Goal: Find specific page/section: Find specific page/section

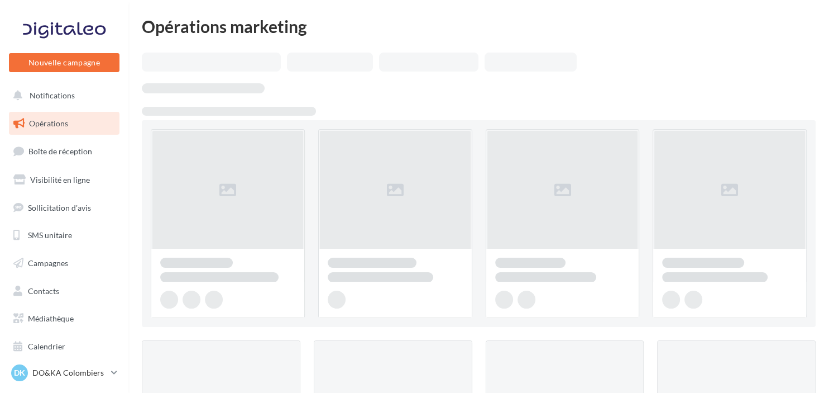
click at [54, 118] on link "Opérations" at bounding box center [64, 123] width 115 height 23
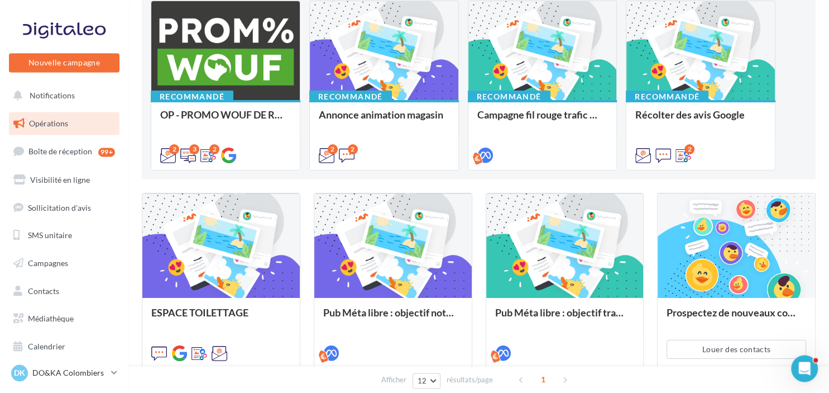
scroll to position [129, 0]
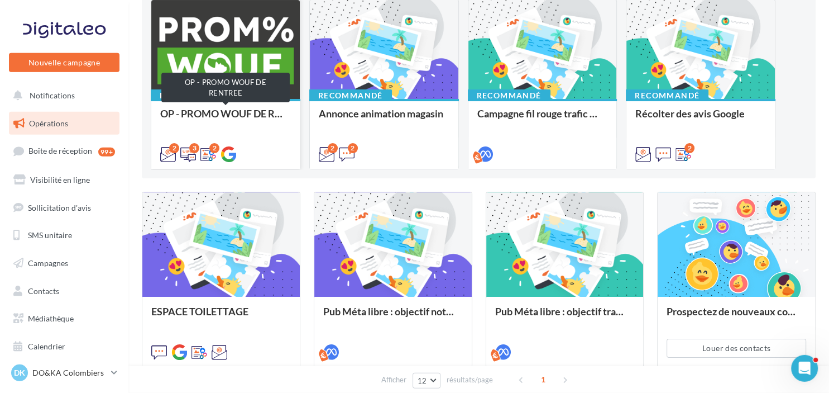
click at [235, 117] on div "OP - PROMO WOUF DE RENTREE" at bounding box center [225, 119] width 131 height 22
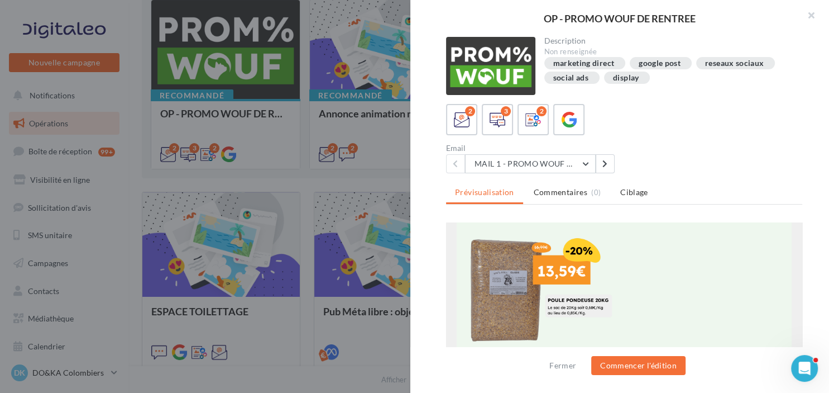
scroll to position [1715, 0]
